Goal: Task Accomplishment & Management: Manage account settings

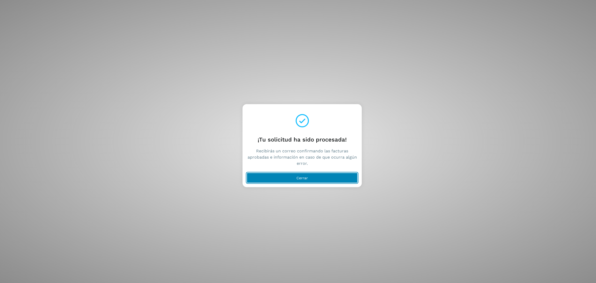
click at [331, 178] on button "Cerrar" at bounding box center [302, 178] width 111 height 10
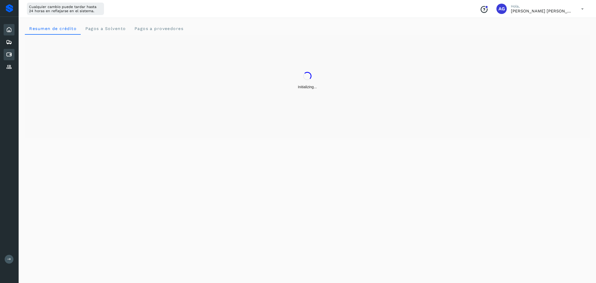
click at [10, 53] on icon at bounding box center [9, 55] width 6 height 6
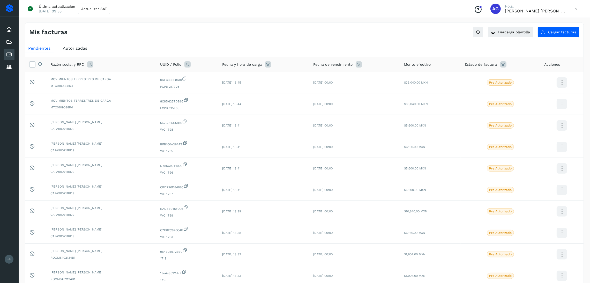
click at [84, 46] on span "Autorizadas" at bounding box center [75, 48] width 24 height 5
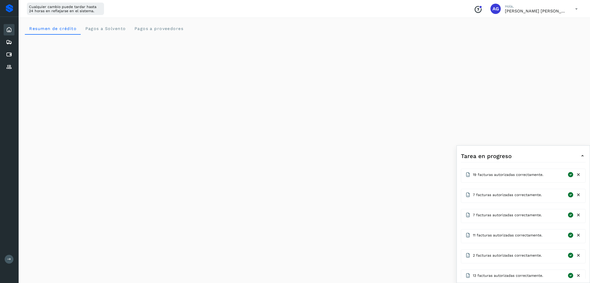
scroll to position [39, 0]
